Goal: Find specific page/section: Find specific page/section

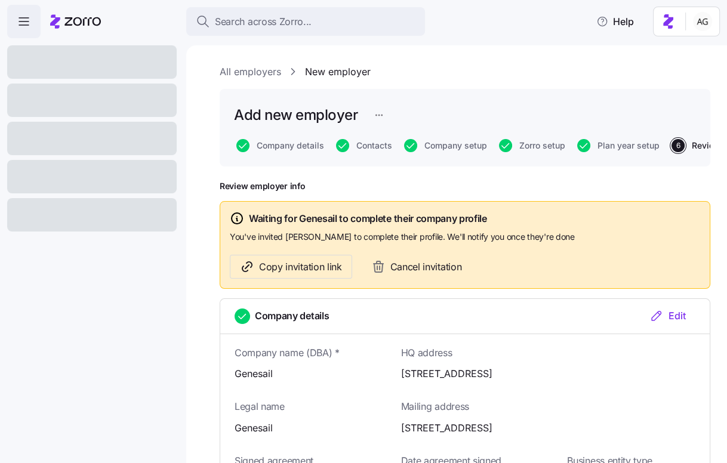
click at [232, 70] on link "All employers" at bounding box center [250, 71] width 61 height 15
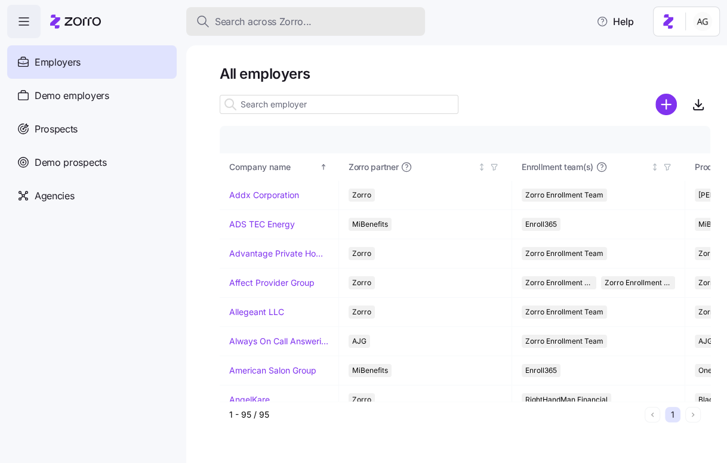
click at [252, 21] on span "Search across Zorro..." at bounding box center [263, 21] width 97 height 15
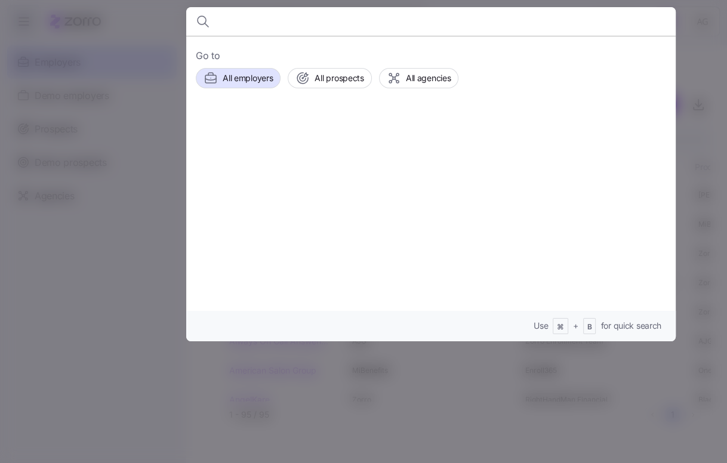
type input "e"
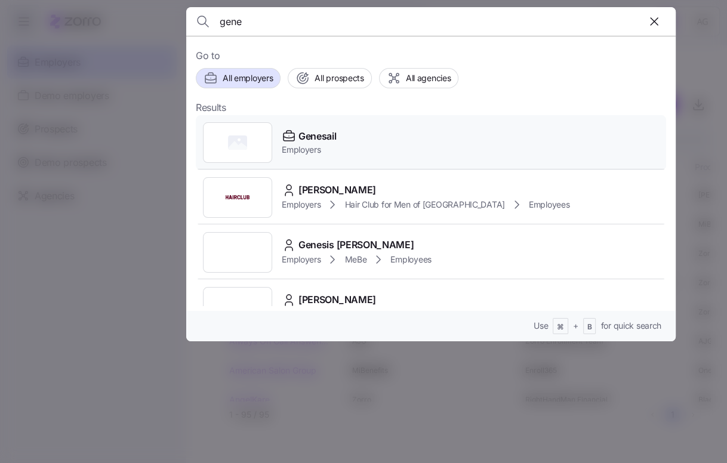
type input "gene"
click at [329, 133] on span "Genesail" at bounding box center [317, 136] width 38 height 15
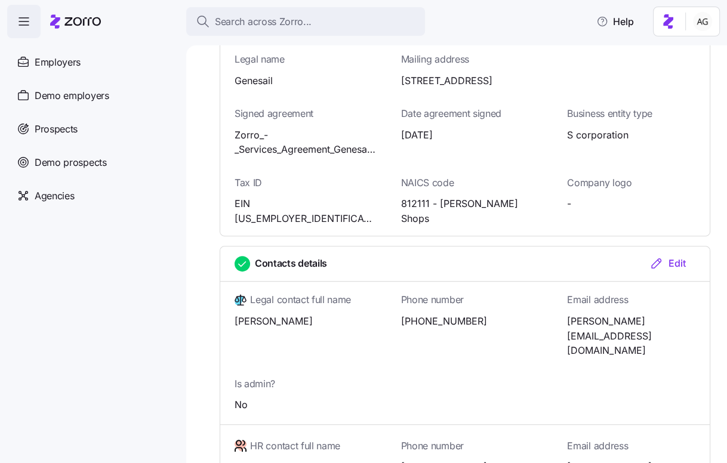
scroll to position [348, 0]
